Goal: Information Seeking & Learning: Find specific fact

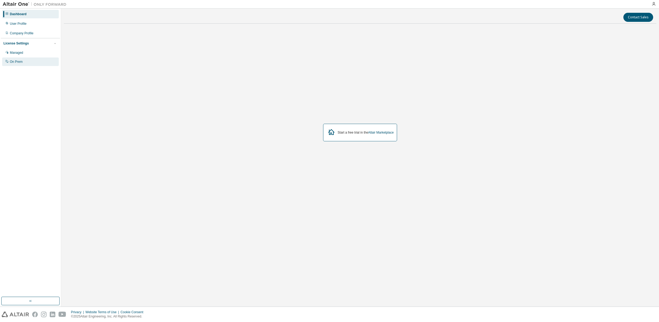
click at [13, 62] on div "On Prem" at bounding box center [16, 62] width 13 height 4
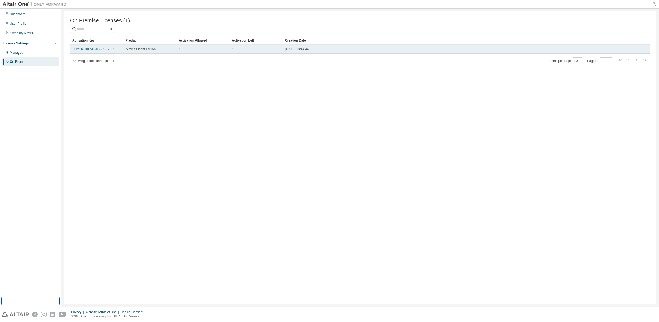
click at [78, 49] on link "LDM0K-T0FAC-JL7VK-97PP8" at bounding box center [94, 49] width 43 height 4
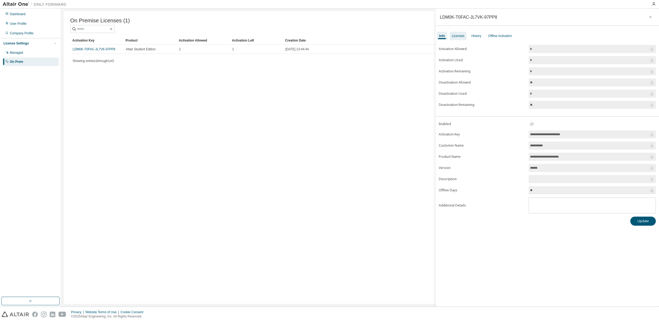
click at [458, 35] on div "Licenses" at bounding box center [458, 36] width 13 height 4
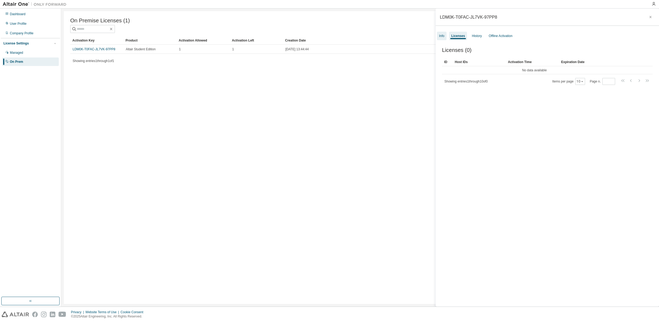
click at [443, 37] on div "Info" at bounding box center [441, 36] width 5 height 4
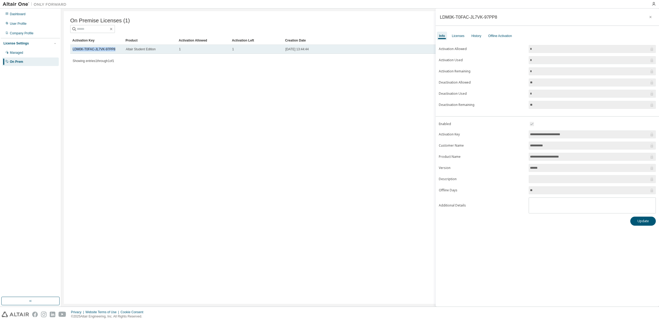
drag, startPoint x: 114, startPoint y: 50, endPoint x: 71, endPoint y: 48, distance: 43.9
click at [71, 48] on td "LDM0K-T0FAC-JL7VK-97PP8" at bounding box center [96, 49] width 53 height 9
copy link "LDM0K-T0FAC-JL7VK-97PP8"
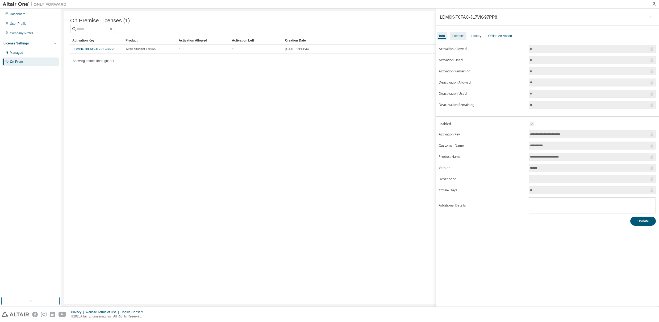
click at [460, 35] on div "Licenses" at bounding box center [458, 36] width 13 height 4
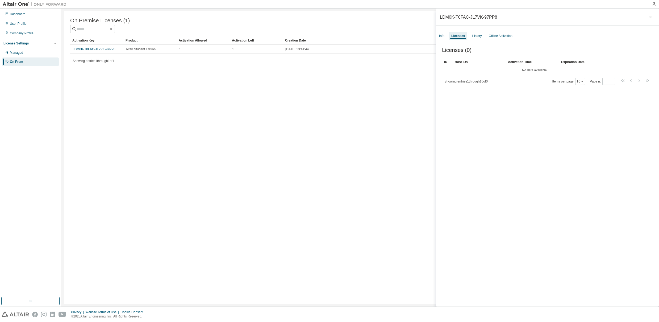
click at [115, 124] on div "On Premise Licenses (1) Clear Load Save Save As Field Operator Value Select fil…" at bounding box center [360, 157] width 593 height 293
click at [111, 75] on div "On Premise Licenses (1) Clear Load Save Save As Field Operator Value Select fil…" at bounding box center [360, 157] width 593 height 293
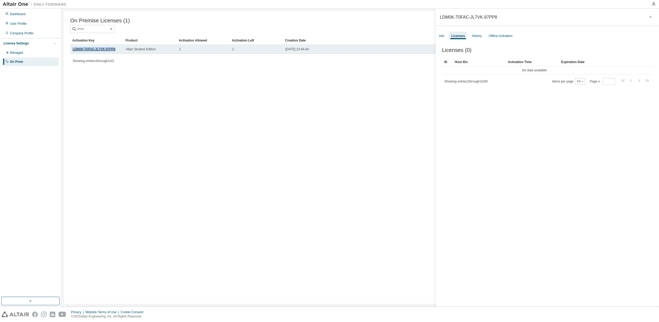
drag, startPoint x: 115, startPoint y: 51, endPoint x: 73, endPoint y: 50, distance: 41.8
click at [73, 50] on div "LDM0K-T0FAC-JL7VK-97PP8" at bounding box center [97, 49] width 48 height 4
copy link "LDM0K-T0FAC-JL7VK-97PP8"
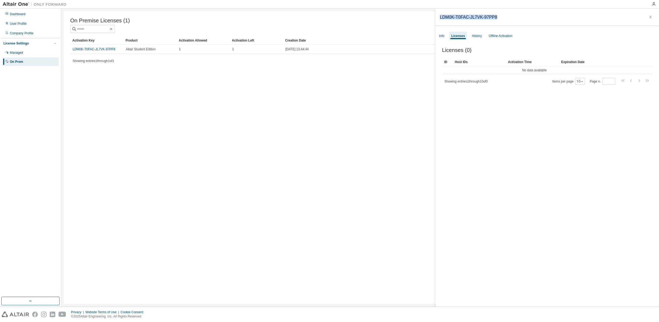
drag, startPoint x: 500, startPoint y: 16, endPoint x: 440, endPoint y: 13, distance: 60.0
click at [440, 13] on div "LDM0K-T0FAC-JL7VK-97PP8" at bounding box center [548, 17] width 224 height 17
click at [513, 12] on div "LDM0K-T0FAC-JL7VK-97PP8" at bounding box center [548, 17] width 224 height 17
click at [441, 34] on div "Info" at bounding box center [441, 36] width 5 height 4
